Goal: Transaction & Acquisition: Book appointment/travel/reservation

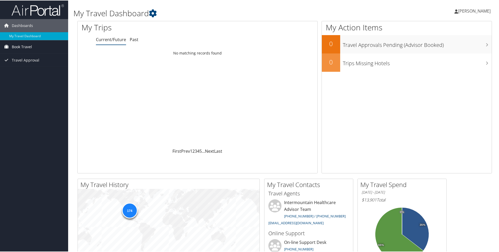
click at [24, 49] on span "Book Travel" at bounding box center [22, 46] width 20 height 13
click at [23, 65] on link "Book/Manage Online Trips" at bounding box center [34, 65] width 68 height 8
click at [29, 66] on link "Book/Manage Online Trips" at bounding box center [34, 65] width 68 height 8
